Goal: Task Accomplishment & Management: Use online tool/utility

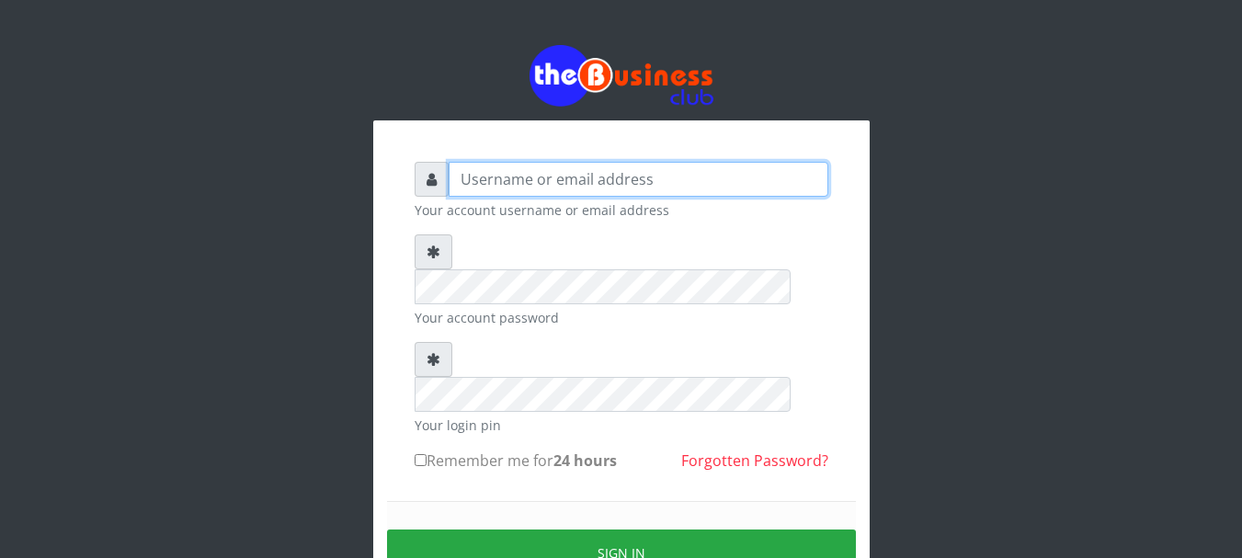
type input "GOLABICHI"
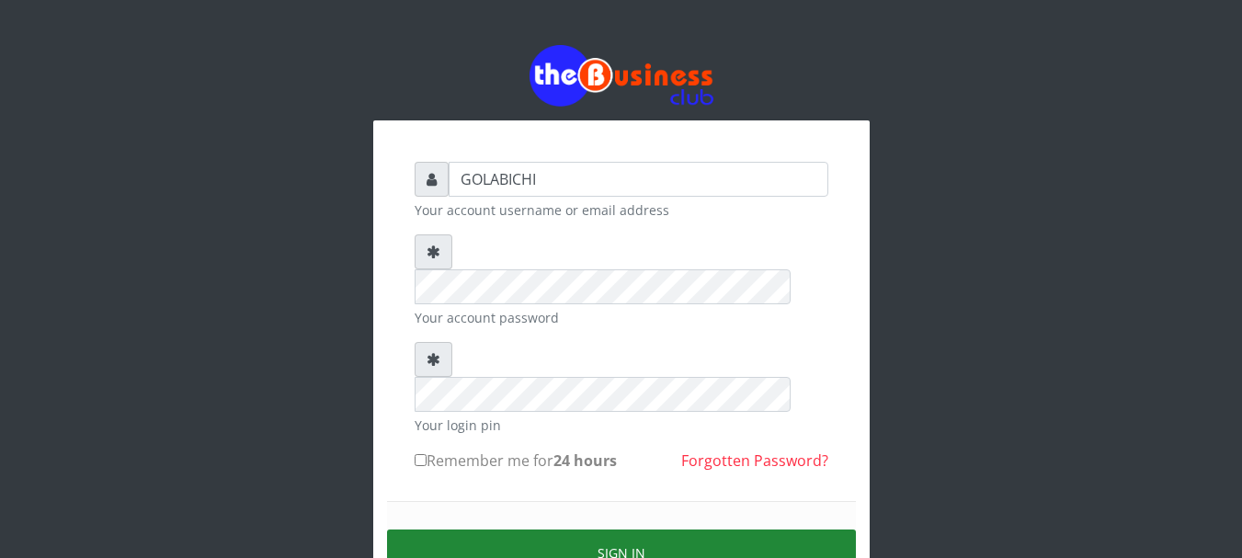
click at [606, 530] on button "Sign in" at bounding box center [621, 553] width 469 height 47
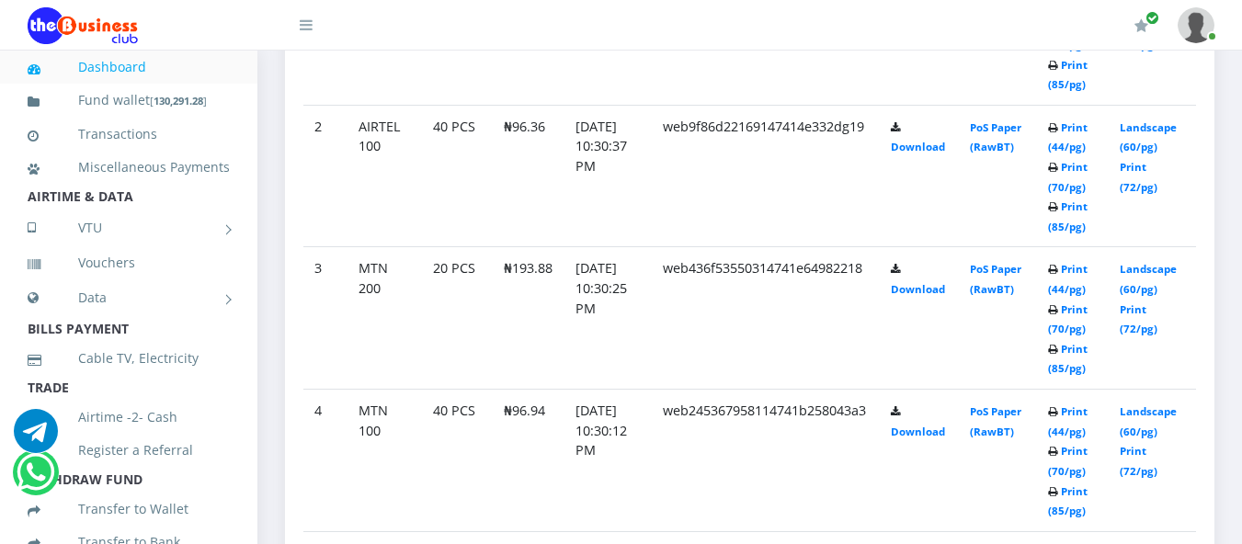
scroll to position [742, 0]
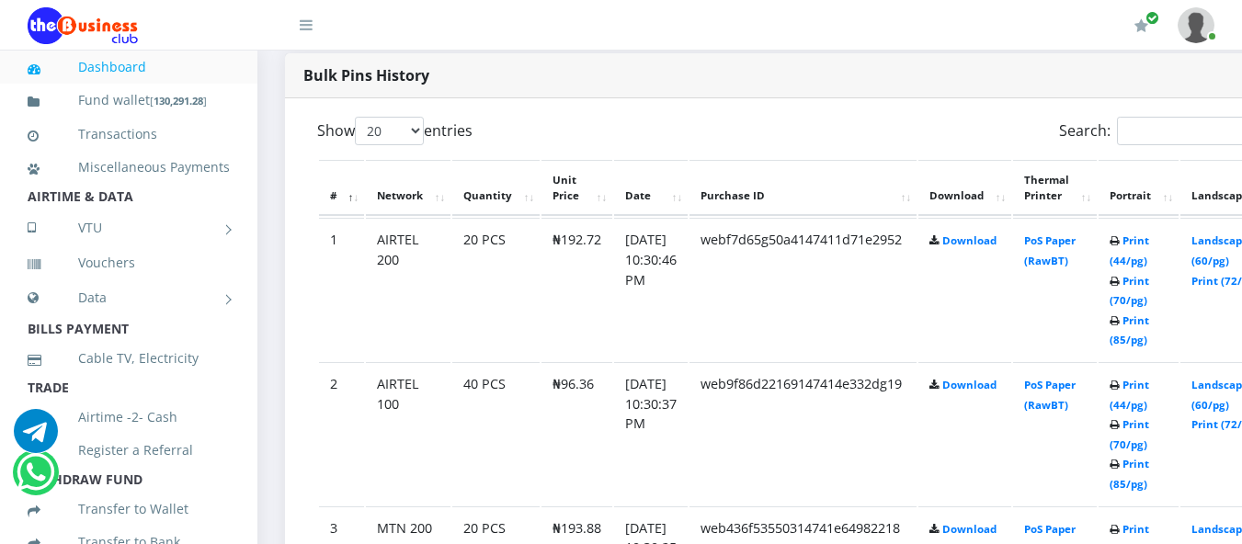
scroll to position [905, 0]
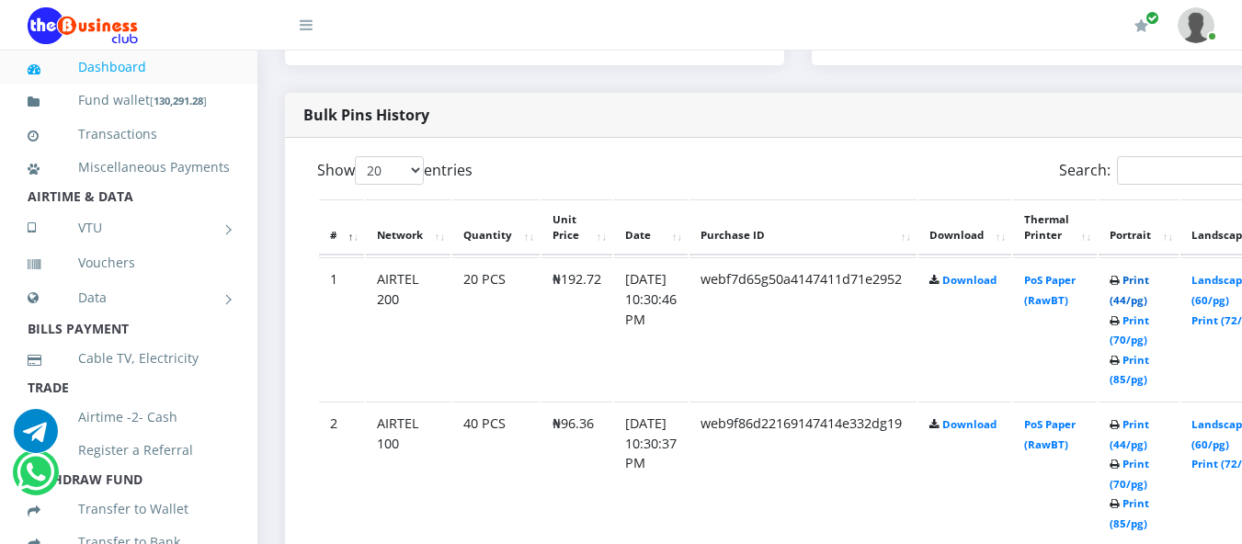
click at [1149, 286] on link "Print (44/pg)" at bounding box center [1130, 290] width 40 height 34
click at [1149, 291] on link "Print (44/pg)" at bounding box center [1130, 290] width 40 height 34
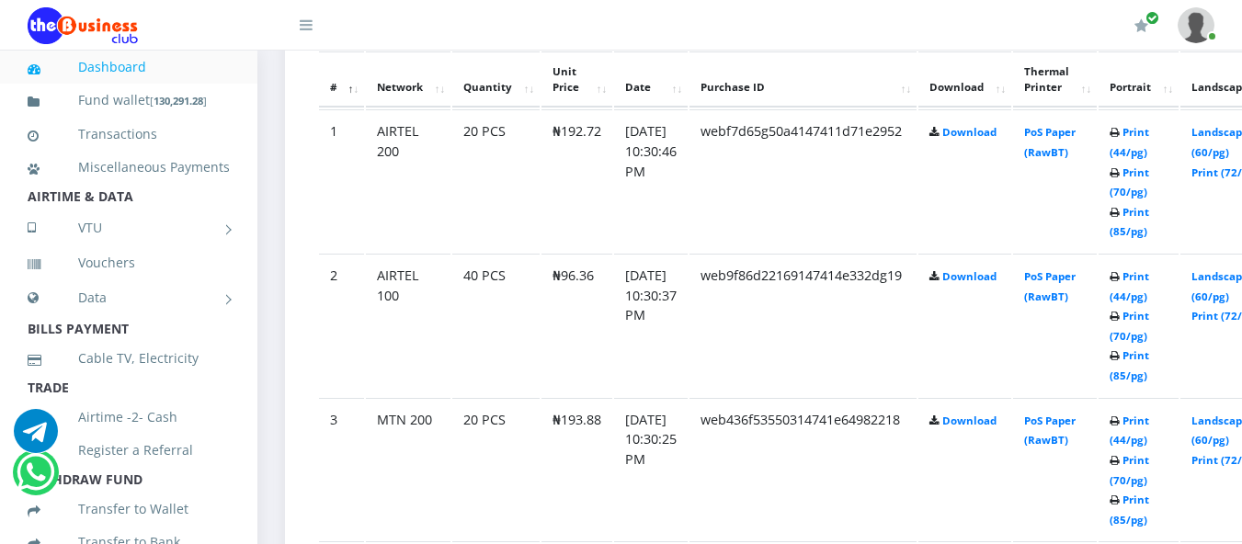
scroll to position [999, 0]
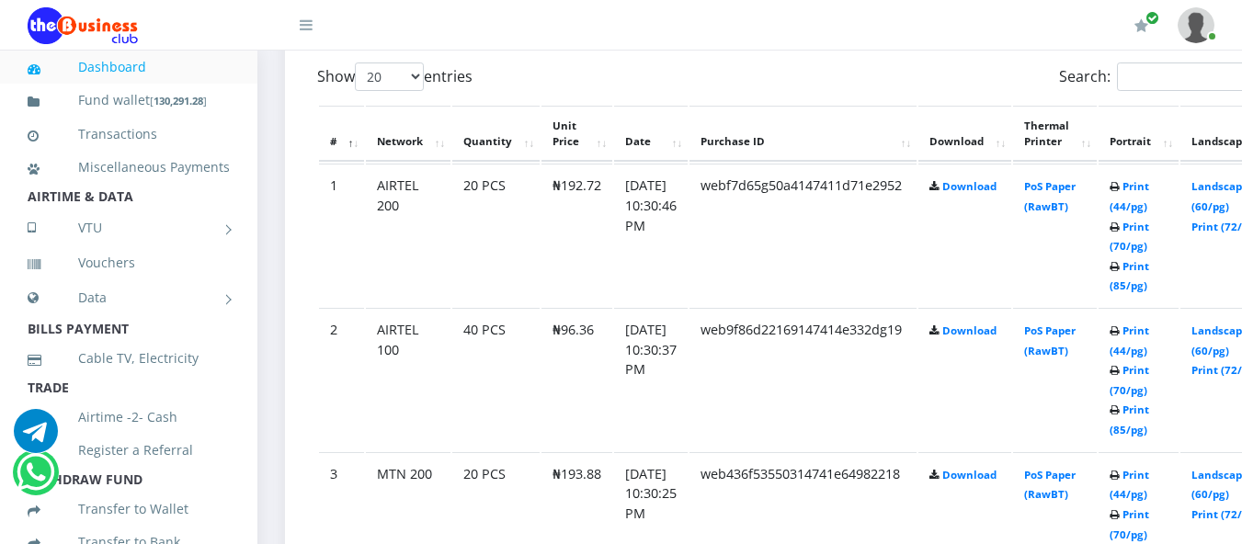
click at [846, 266] on td "webf7d65g50a4147411d71e2952" at bounding box center [803, 235] width 227 height 143
click at [1068, 188] on link "PoS Paper (RawBT)" at bounding box center [1049, 196] width 51 height 34
click at [1076, 190] on link "PoS Paper (RawBT)" at bounding box center [1049, 196] width 51 height 34
